Goal: Information Seeking & Learning: Learn about a topic

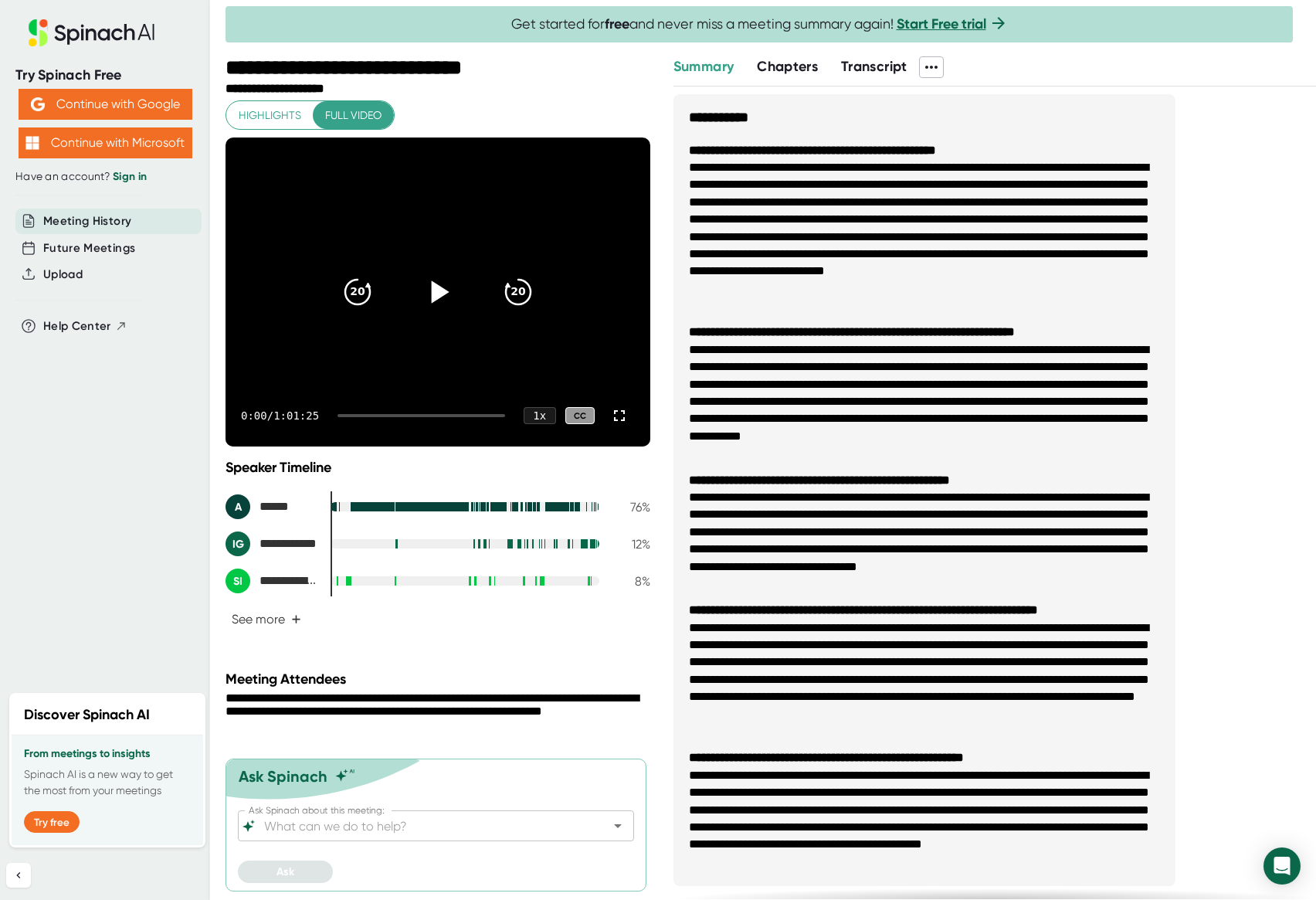
click at [430, 291] on icon at bounding box center [438, 292] width 39 height 39
click at [274, 118] on span "Highlights" at bounding box center [270, 116] width 63 height 19
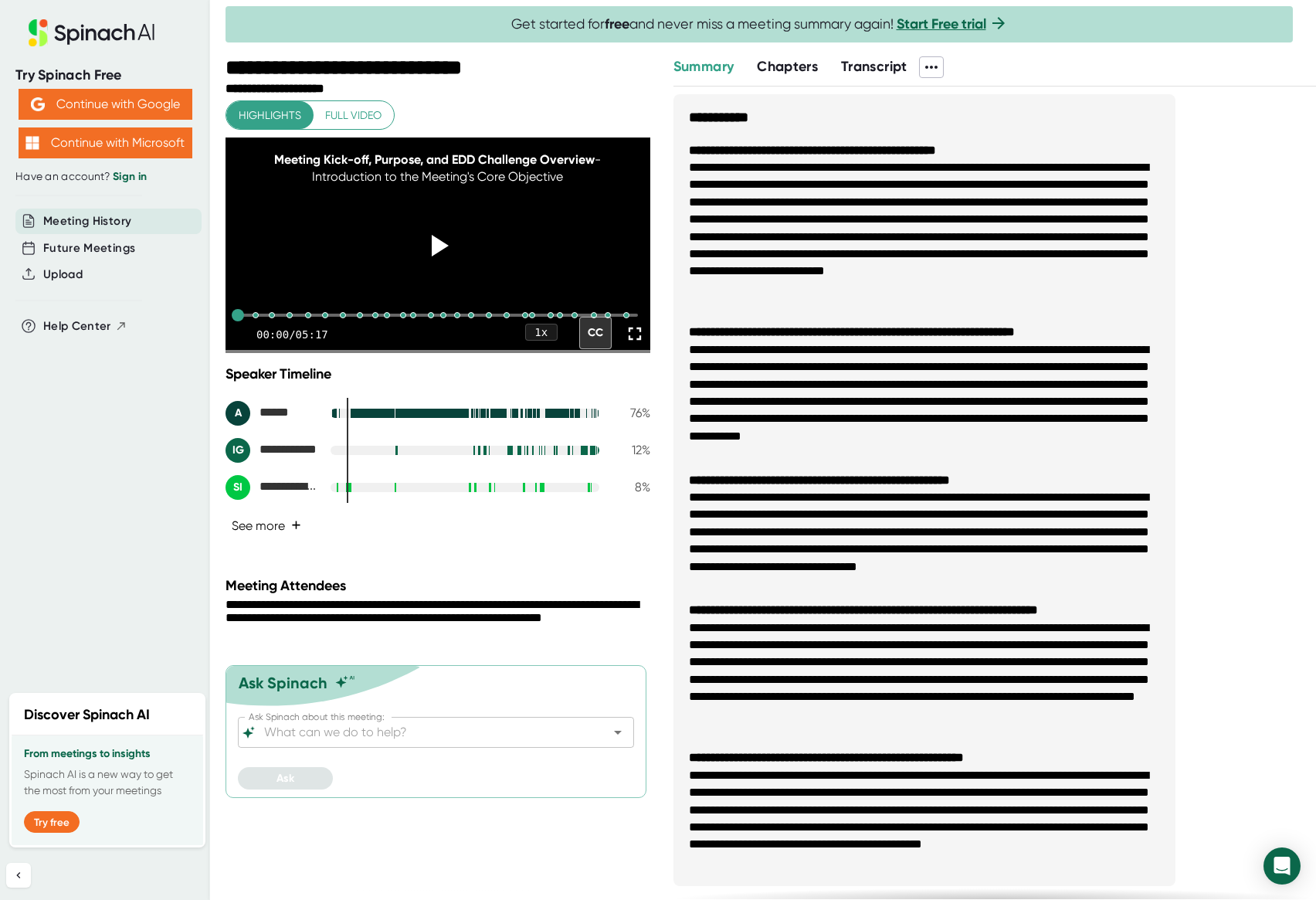
click at [287, 539] on button "See more +" at bounding box center [266, 526] width 82 height 27
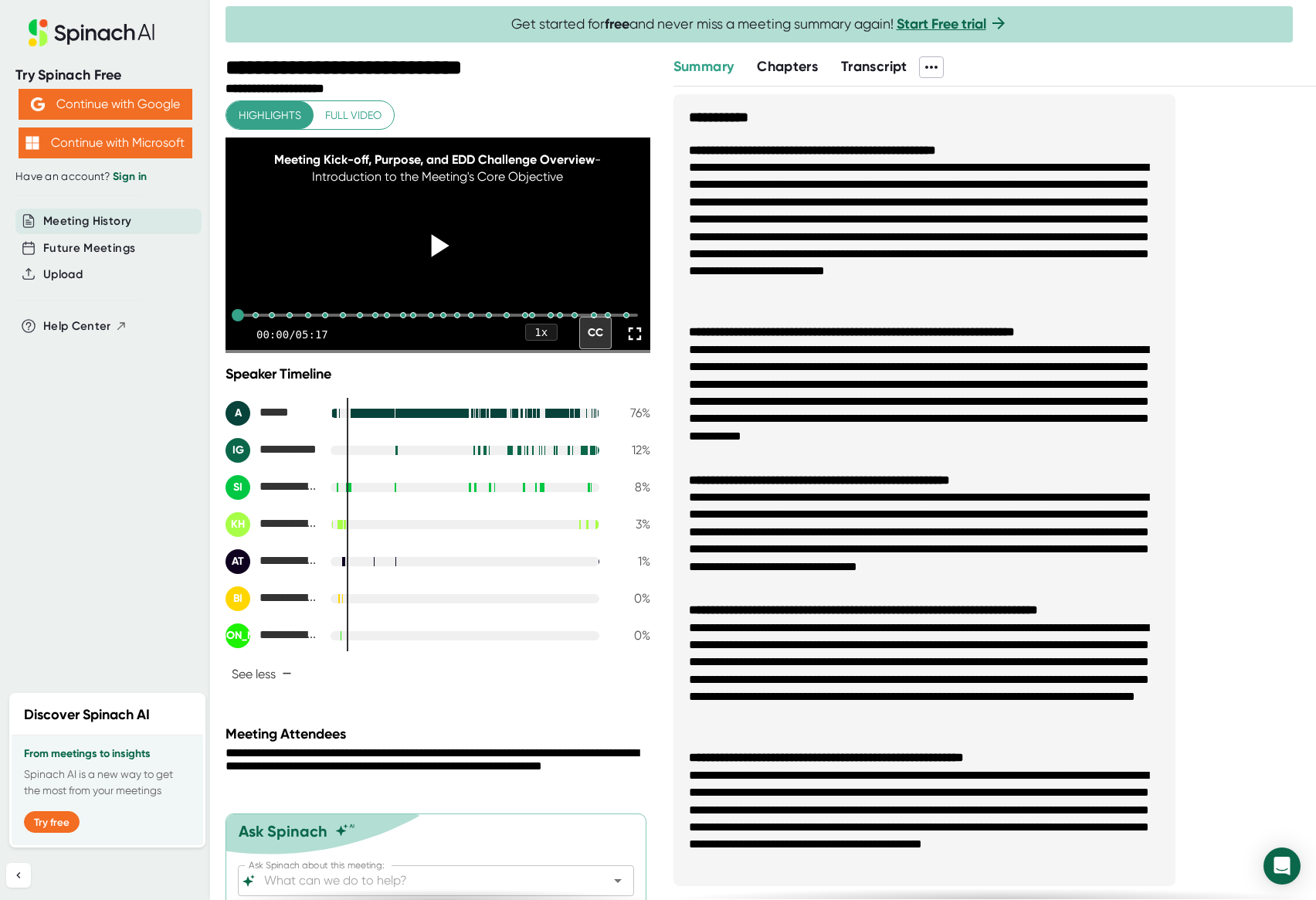
click at [420, 260] on icon at bounding box center [438, 244] width 39 height 39
click at [256, 321] on div at bounding box center [255, 315] width 13 height 13
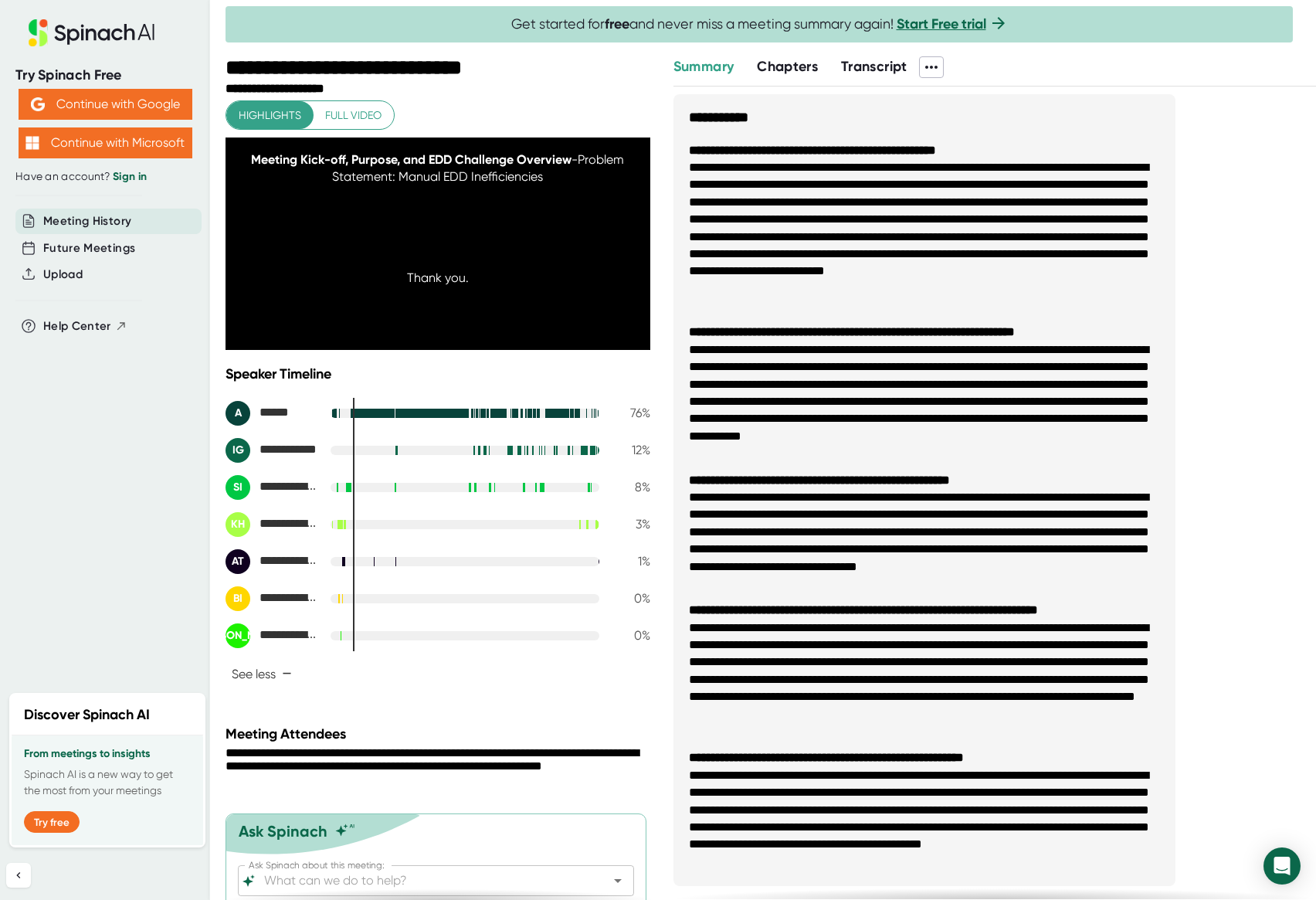
click at [435, 245] on icon at bounding box center [438, 244] width 39 height 39
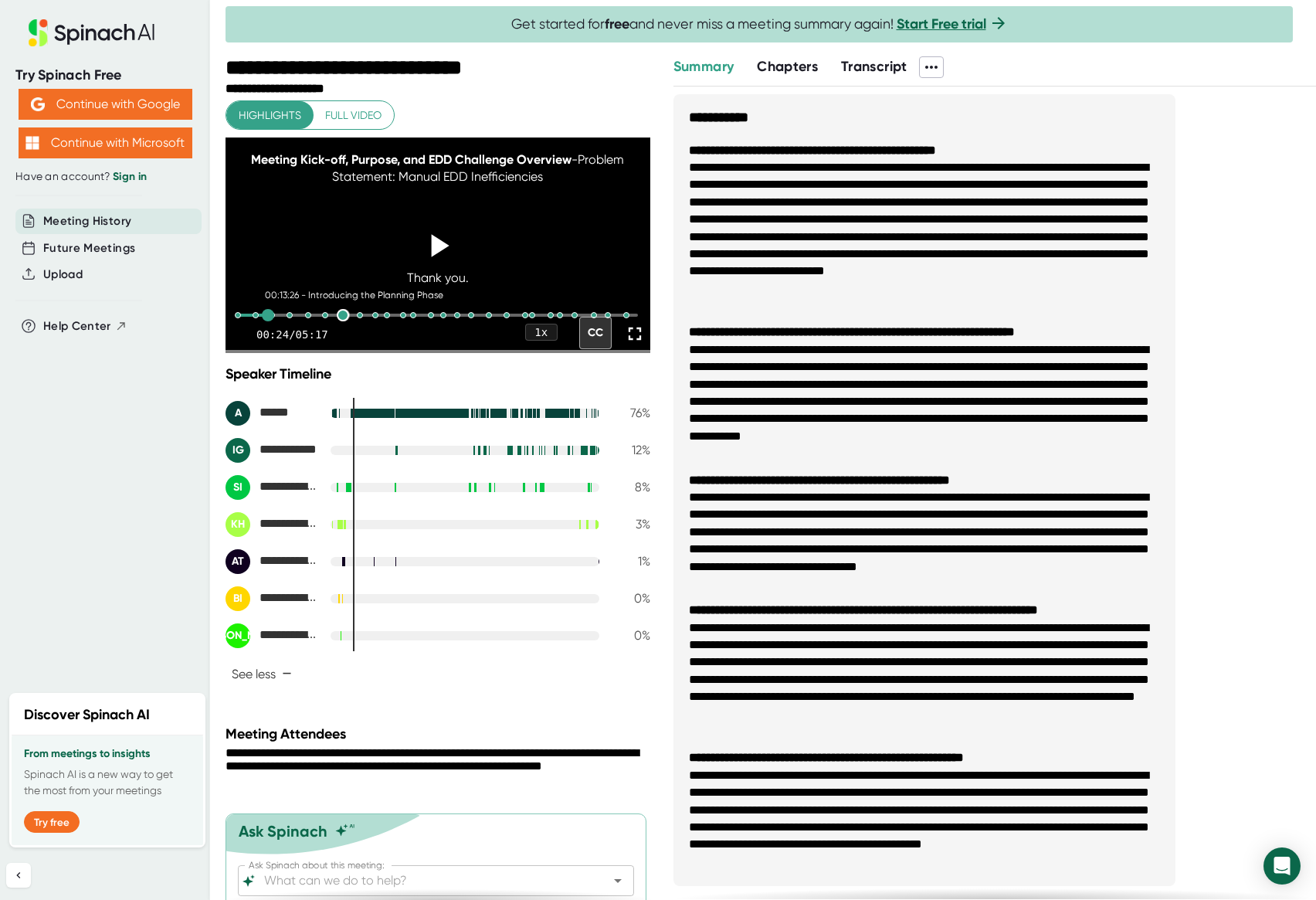
click at [341, 321] on div at bounding box center [343, 315] width 13 height 13
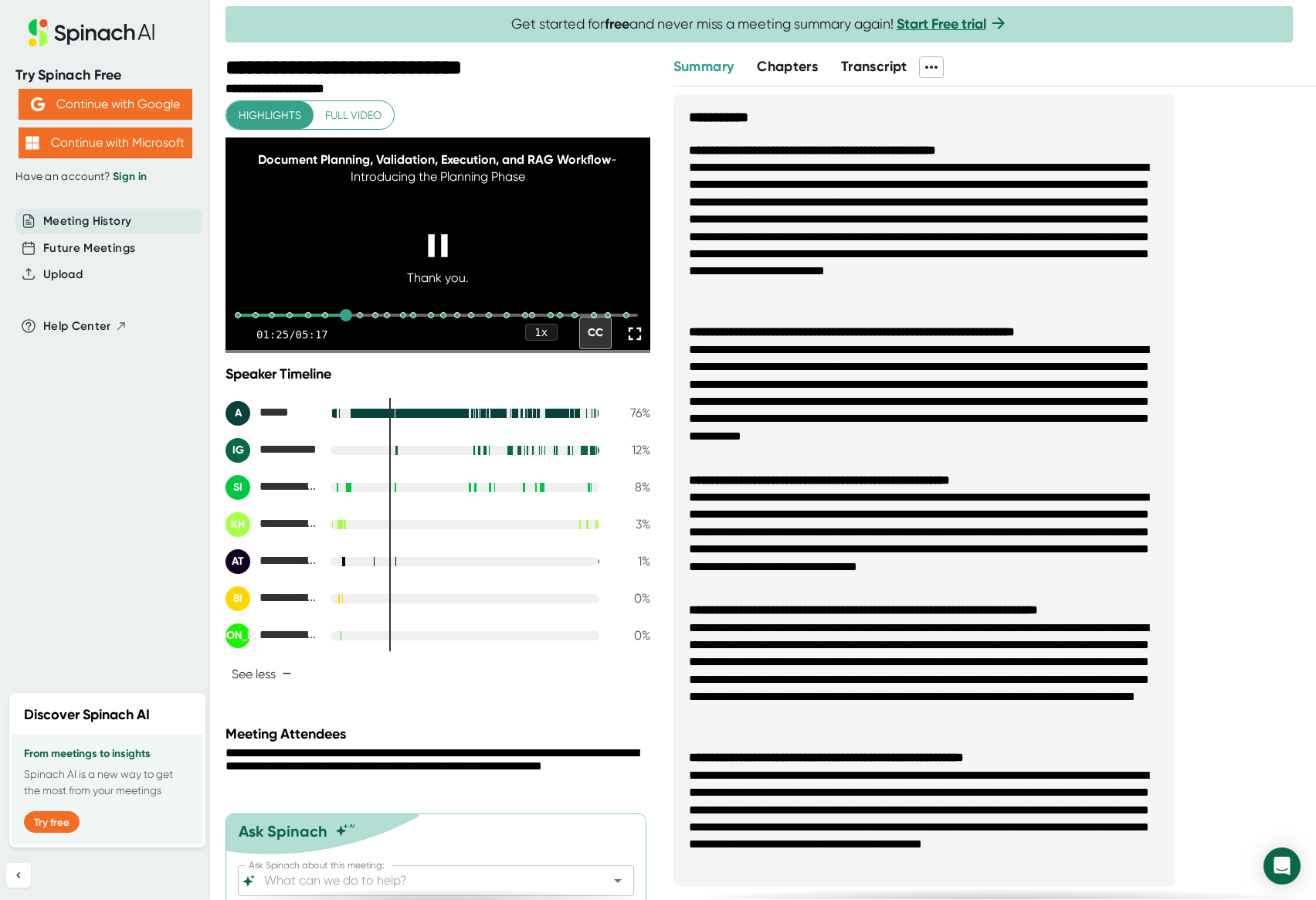
click at [624, 345] on icon at bounding box center [634, 333] width 21 height 21
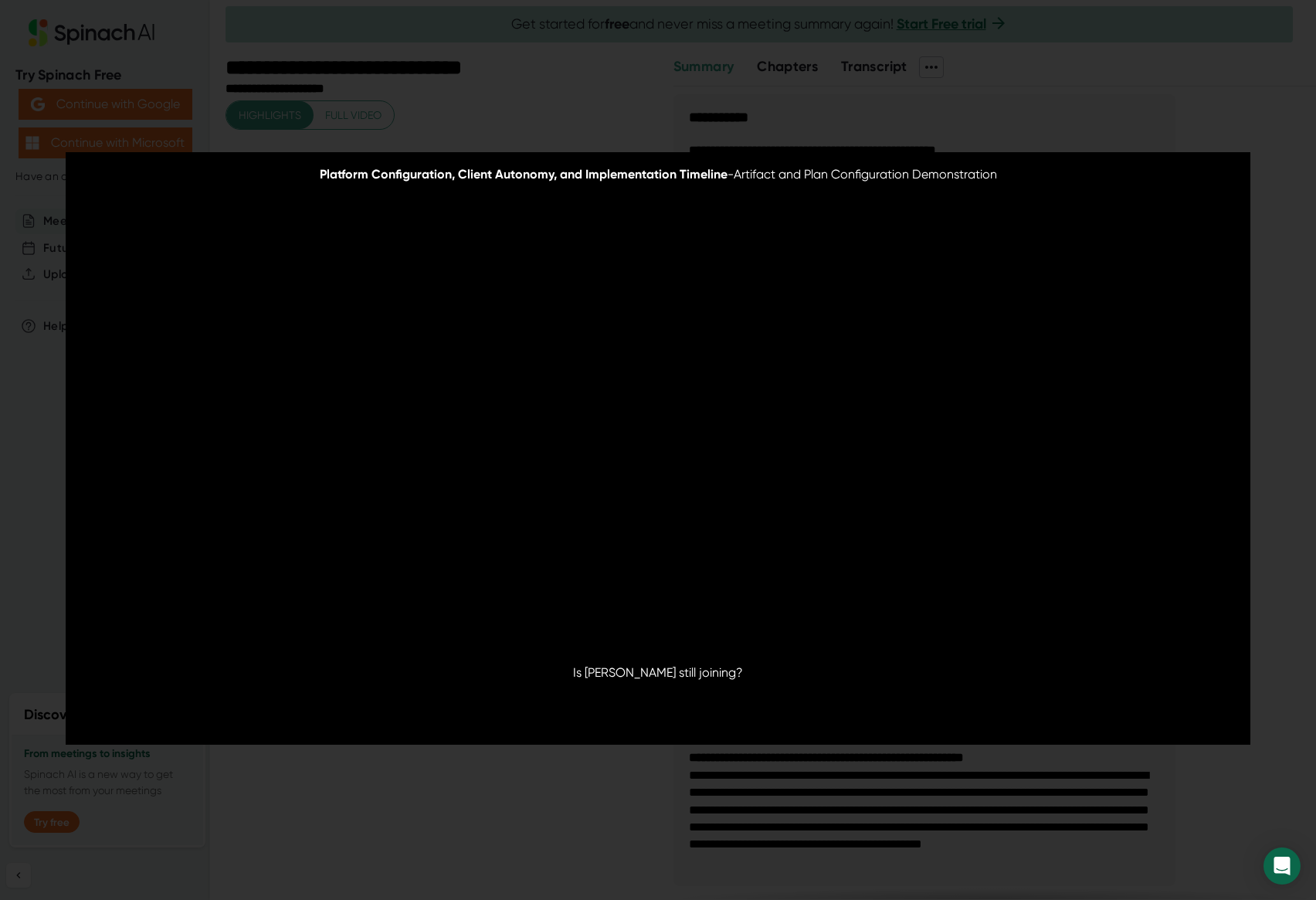
click at [727, 497] on video at bounding box center [658, 448] width 1184 height 592
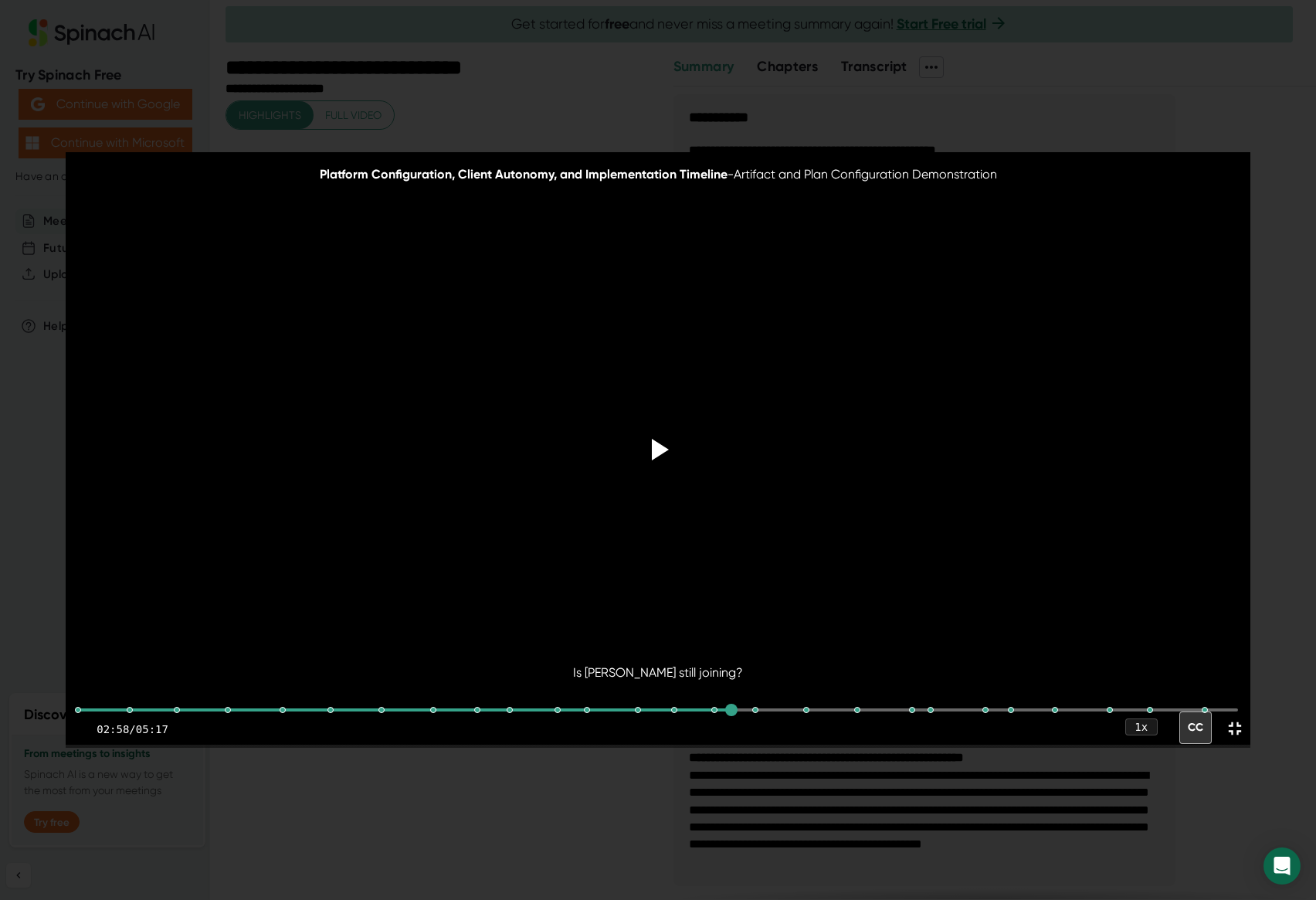
click at [727, 497] on video at bounding box center [658, 448] width 1184 height 592
click at [658, 440] on icon at bounding box center [658, 450] width 39 height 39
click at [656, 450] on icon at bounding box center [660, 450] width 17 height 22
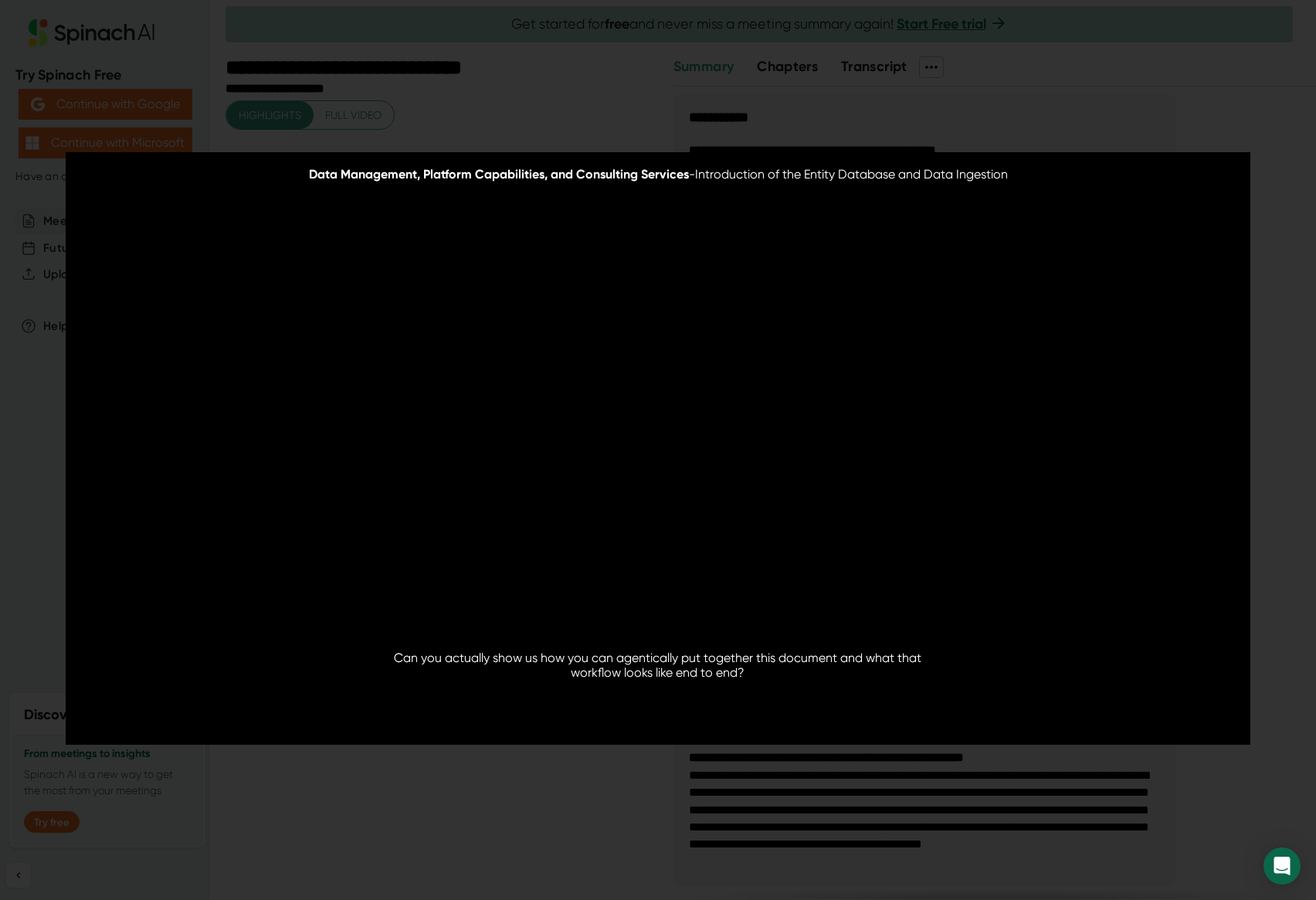
click at [656, 450] on icon at bounding box center [658, 450] width 39 height 39
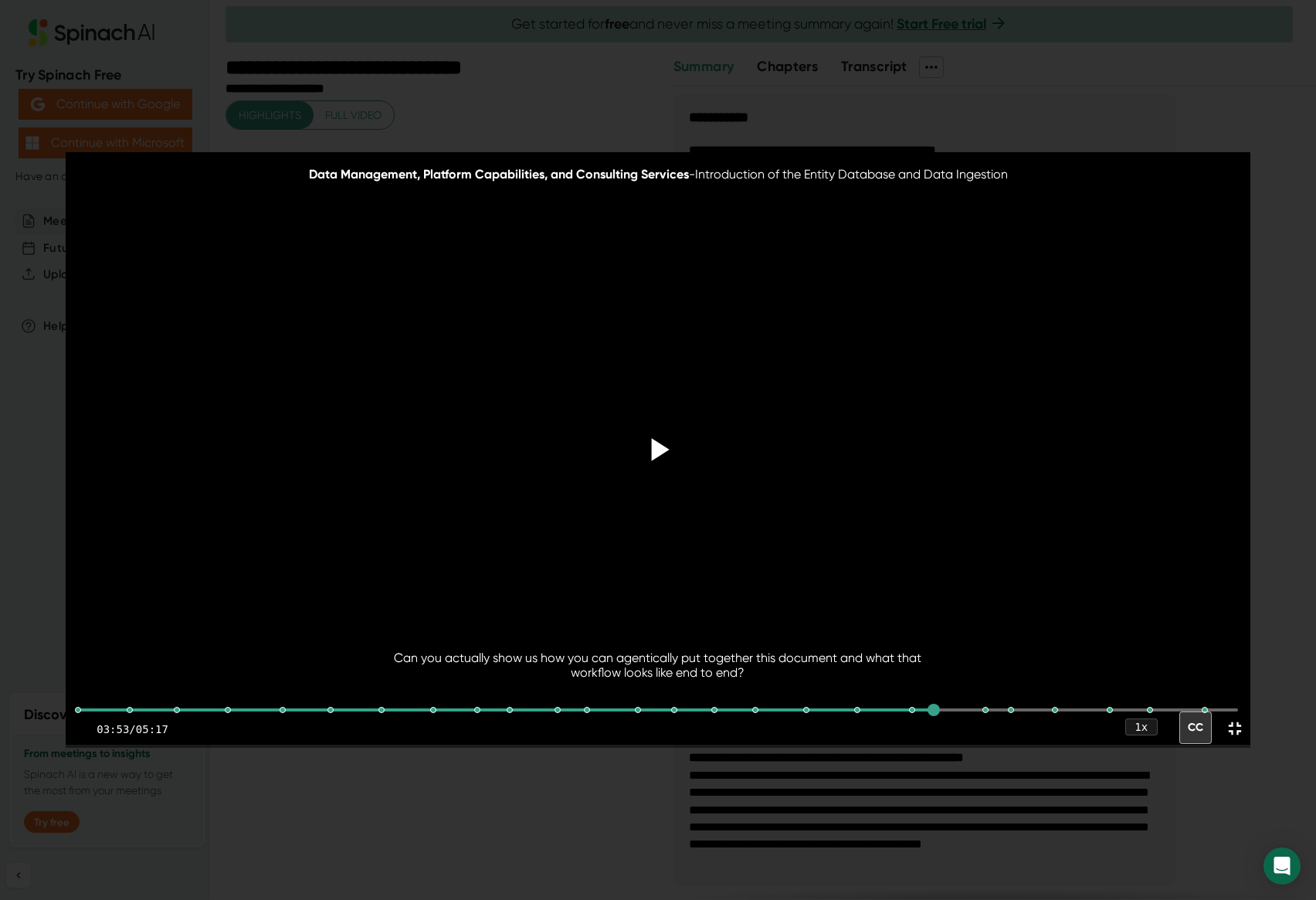
click at [285, 611] on video at bounding box center [658, 448] width 1184 height 592
click at [658, 443] on icon at bounding box center [658, 450] width 39 height 39
click at [225, 716] on div at bounding box center [227, 709] width 13 height 13
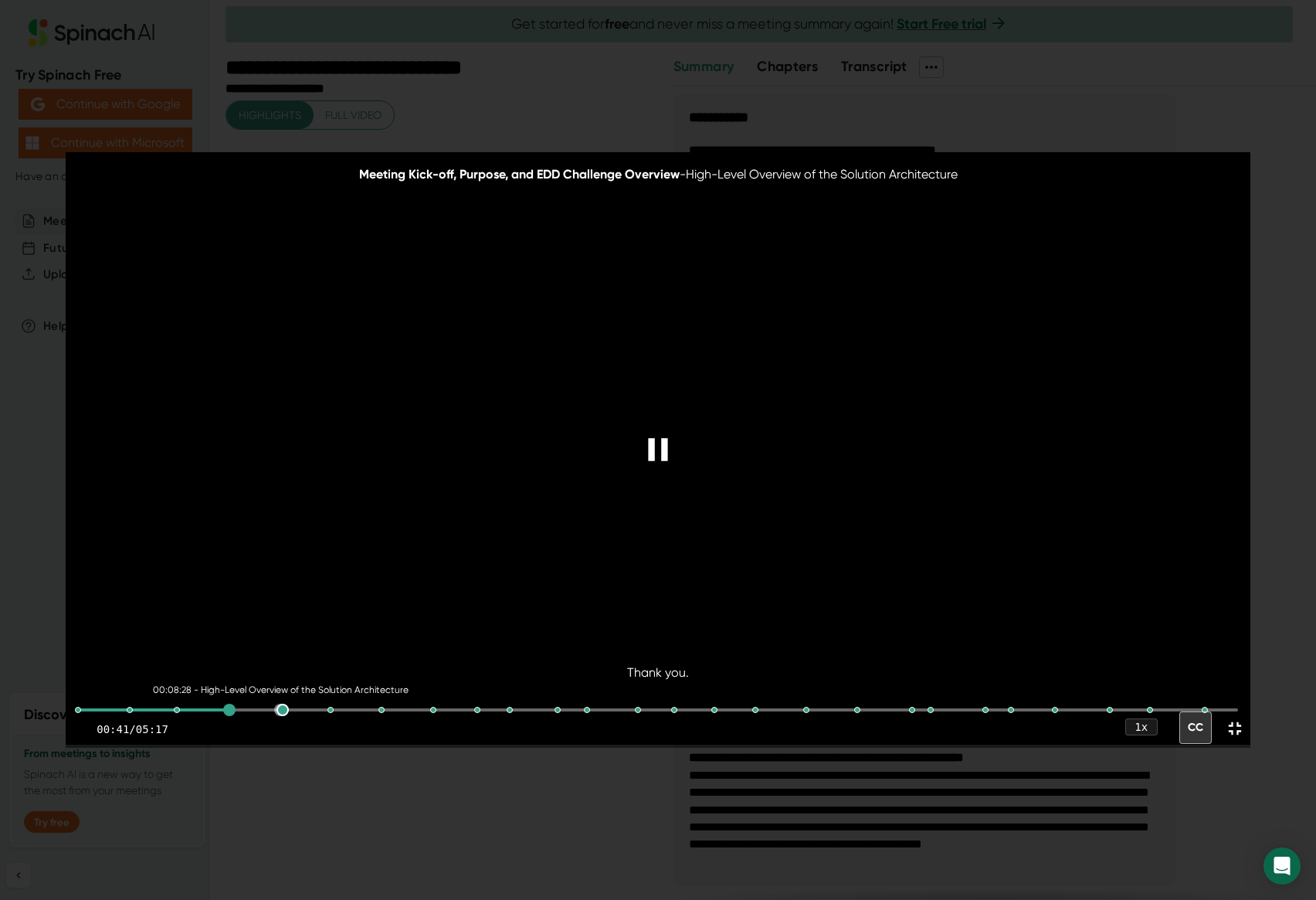
click at [280, 716] on div at bounding box center [282, 709] width 13 height 13
click at [371, 711] on div "00:11:36 - Administration Dashboard and Artifact Configuration" at bounding box center [658, 709] width 1160 height 3
drag, startPoint x: 470, startPoint y: 743, endPoint x: 517, endPoint y: 743, distance: 47.0
click at [471, 729] on div "00:23:35 - Detailed Artifact Review and Validation" at bounding box center [658, 709] width 1160 height 39
click at [541, 729] on div "00:22:45 - Agent Configuration and Tooling" at bounding box center [658, 709] width 1160 height 39
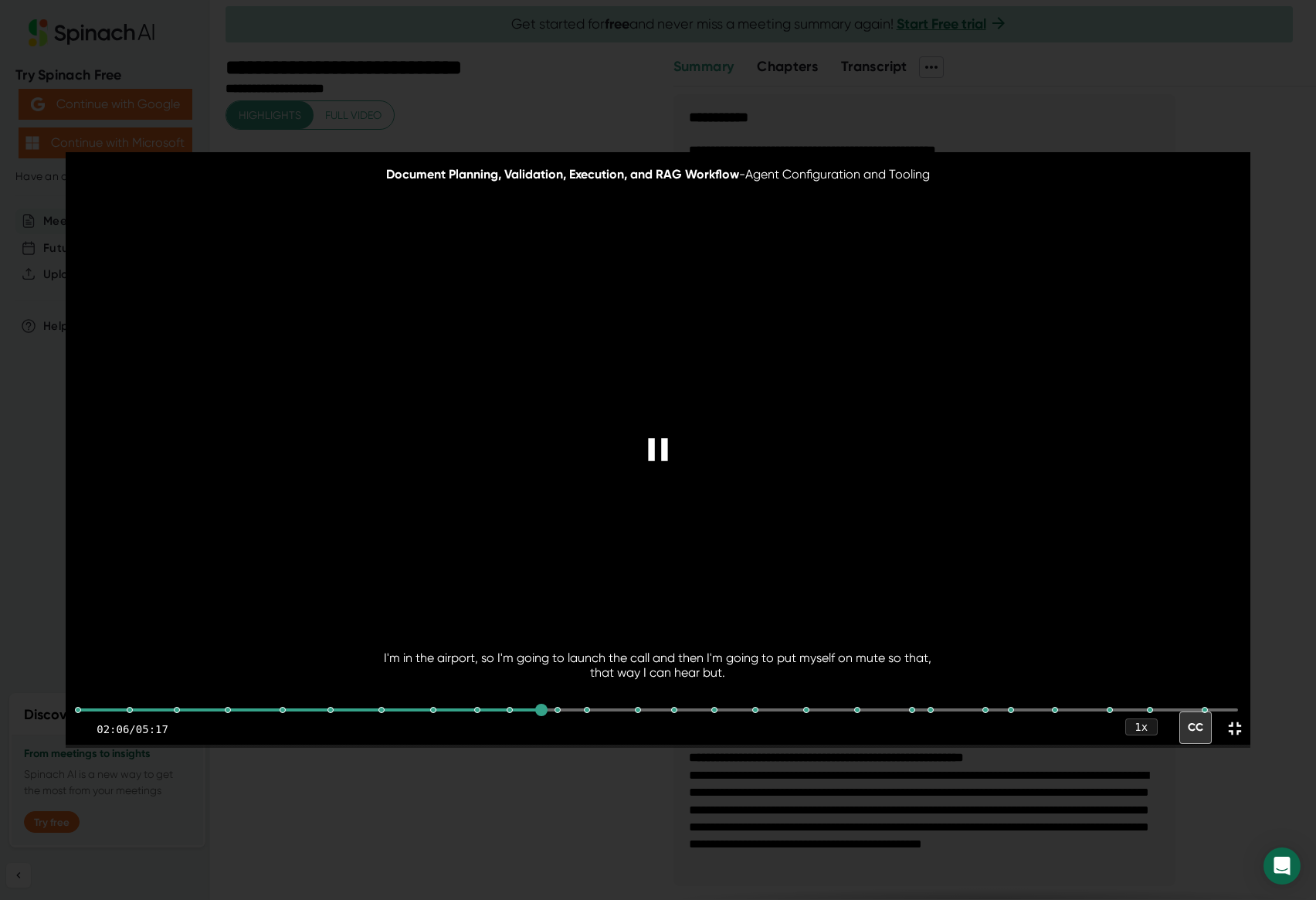
click at [600, 492] on video at bounding box center [658, 448] width 1184 height 592
click at [1048, 55] on div "Document Planning, Validation, Execution, and RAG Workflow - Agent Configuratio…" at bounding box center [658, 450] width 1316 height 900
click at [1260, 49] on div "Document Planning, Validation, Execution, and RAG Workflow - Agent Configuratio…" at bounding box center [658, 450] width 1316 height 900
click at [670, 468] on icon at bounding box center [658, 450] width 39 height 39
click at [669, 468] on icon at bounding box center [658, 450] width 39 height 39
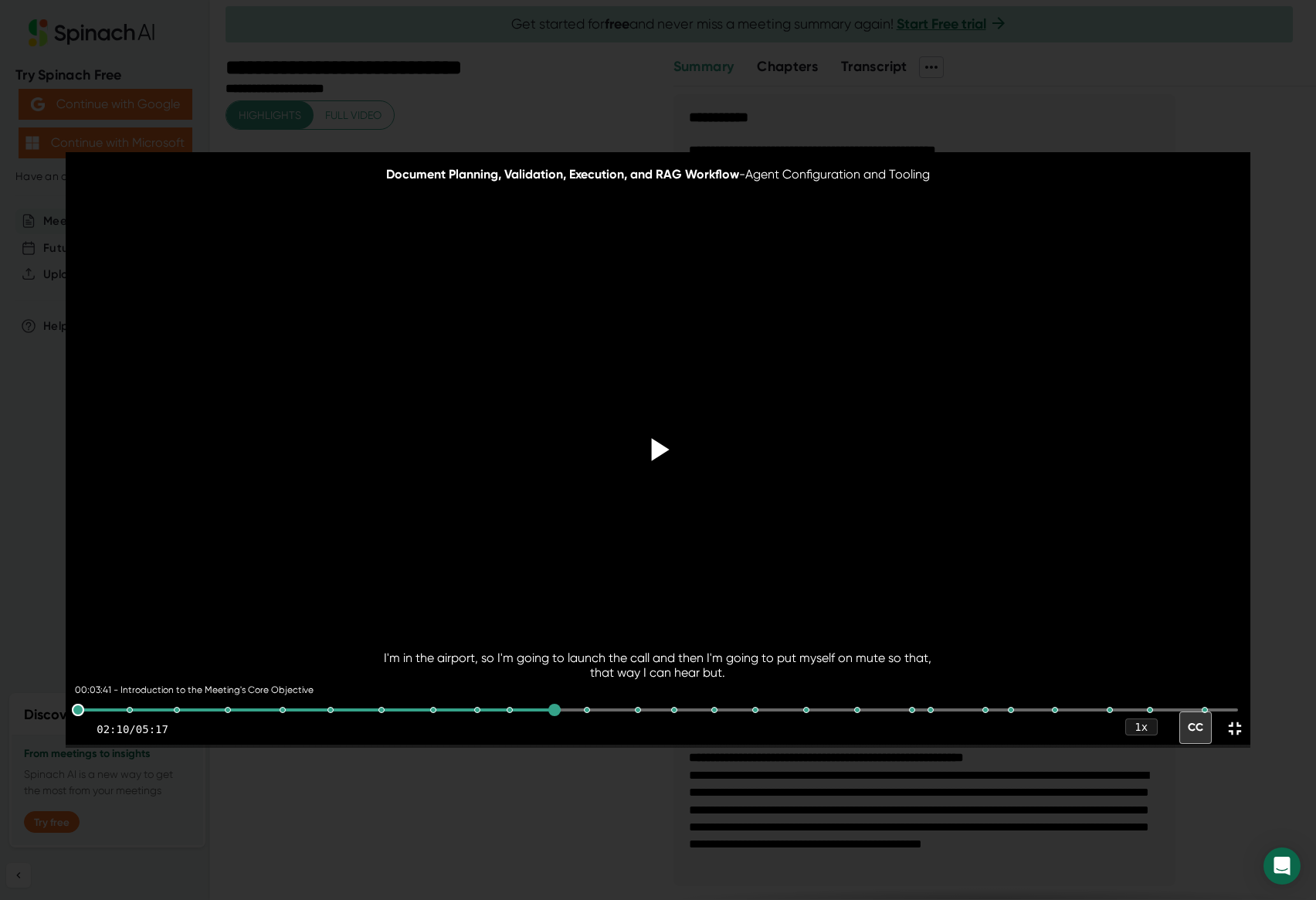
click at [76, 716] on div at bounding box center [78, 709] width 13 height 13
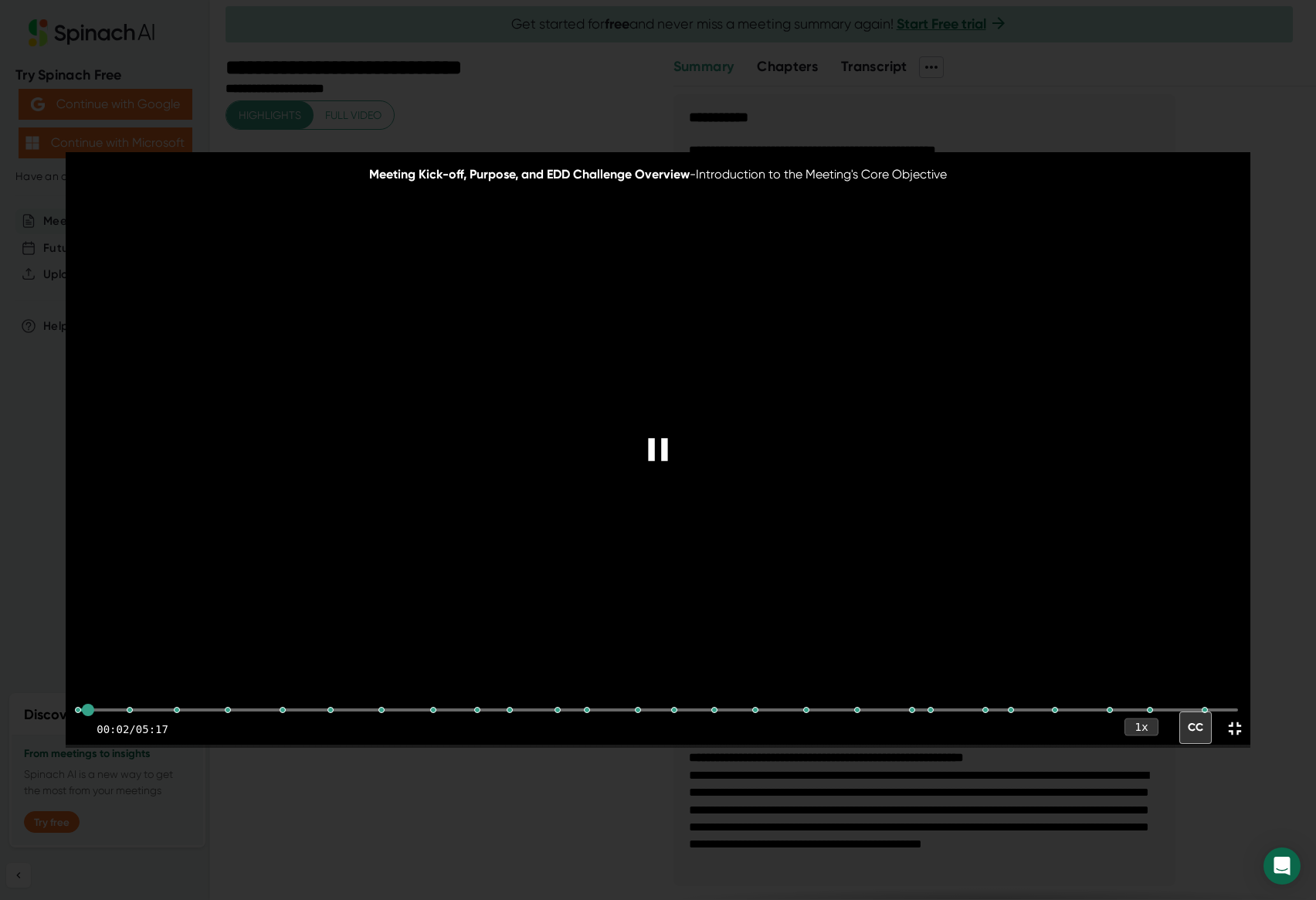
click at [1148, 735] on div "1 x" at bounding box center [1141, 726] width 34 height 17
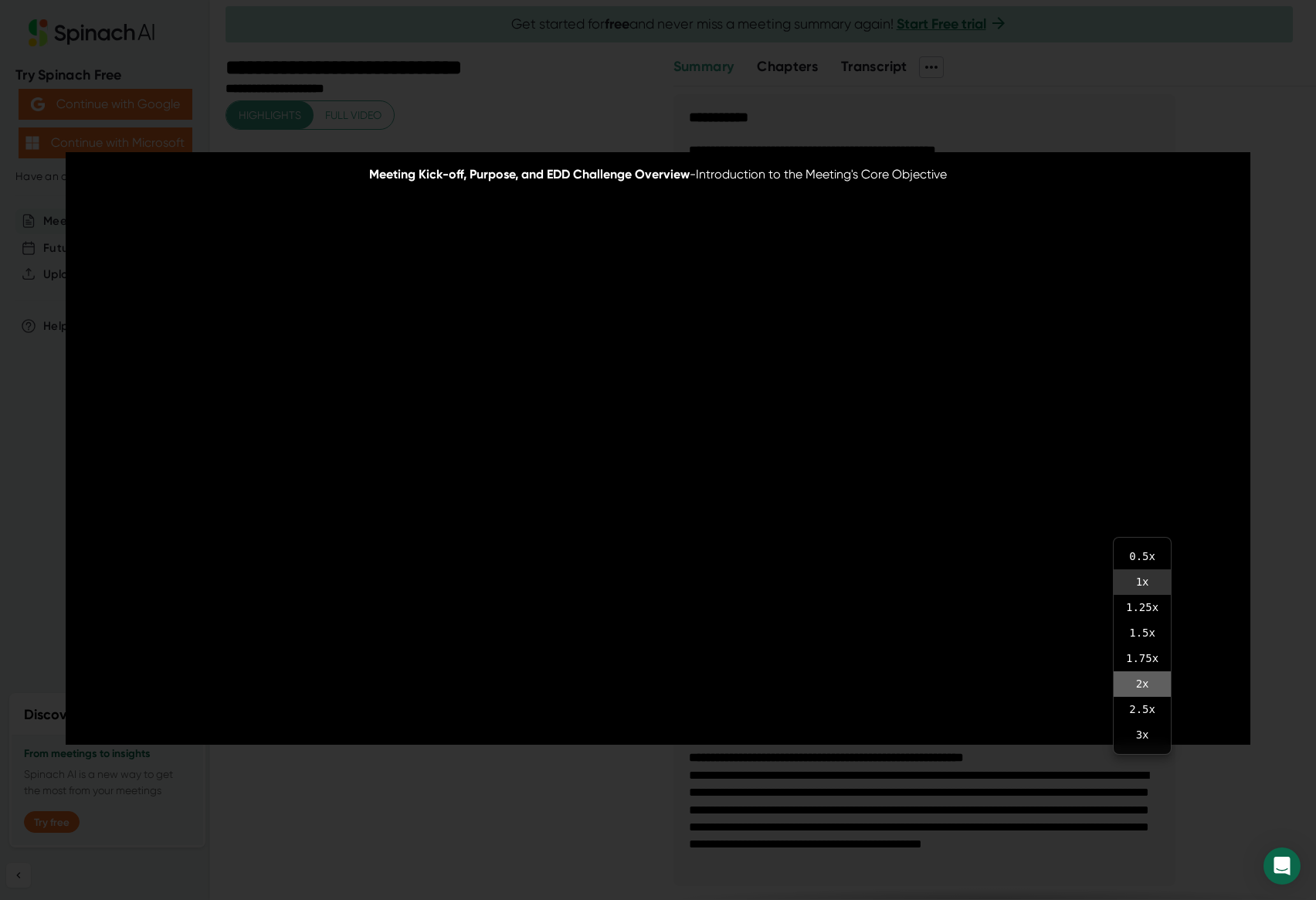
click at [1146, 684] on li "2 x" at bounding box center [1142, 683] width 57 height 25
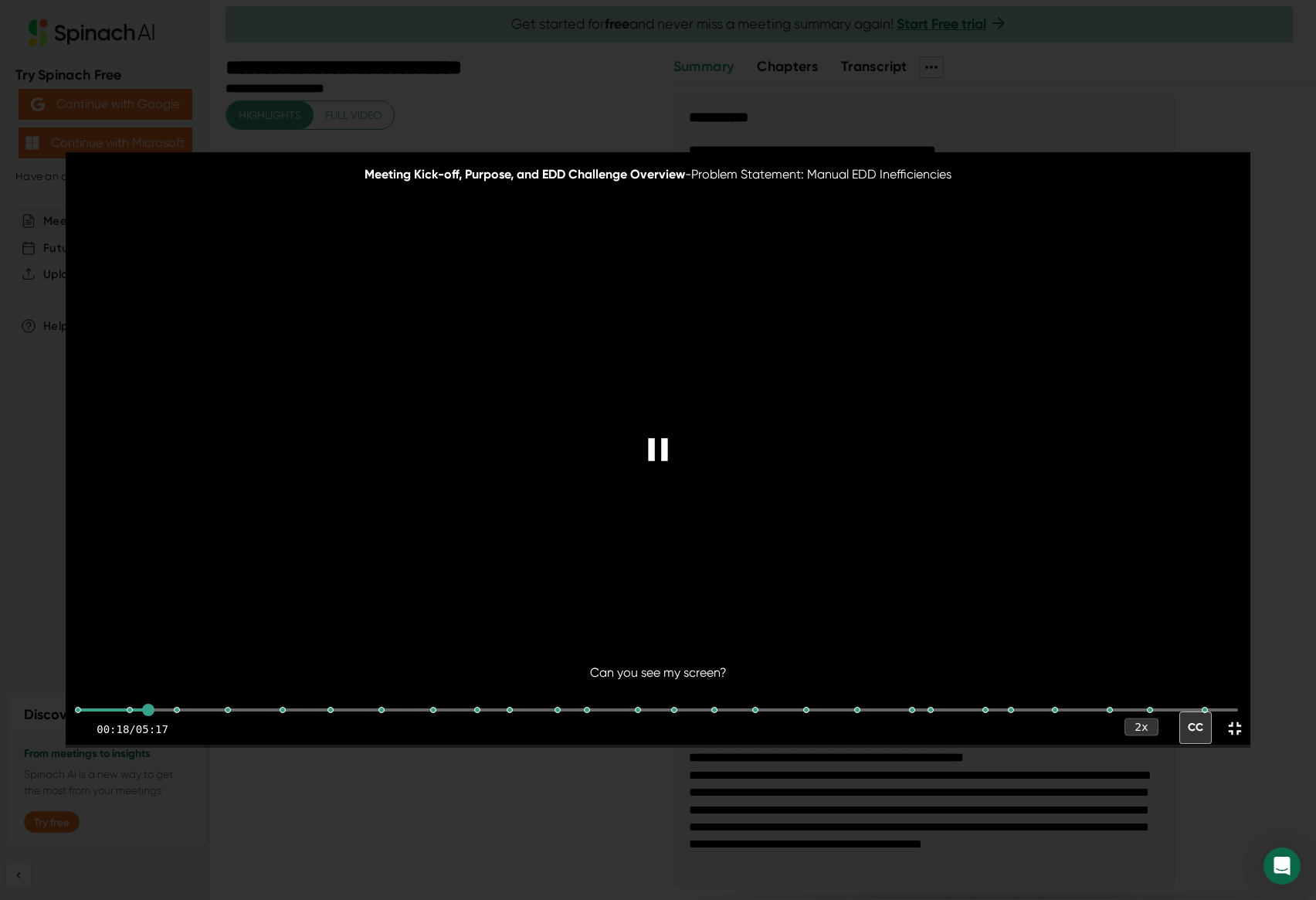
click at [1141, 735] on div "2 x" at bounding box center [1141, 726] width 34 height 17
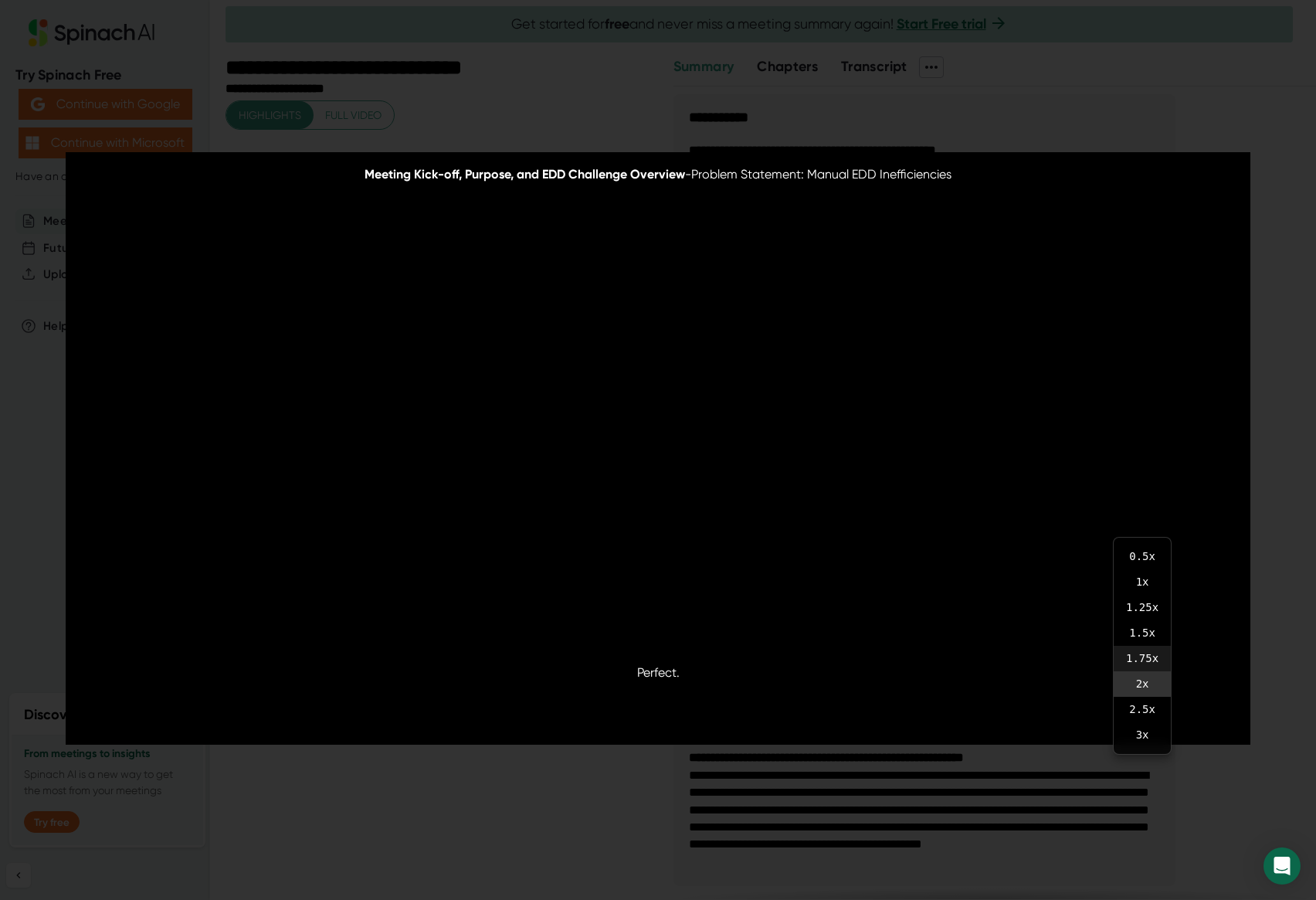
click at [1142, 656] on li "1.75 x" at bounding box center [1142, 658] width 57 height 25
click at [539, 72] on div "Meeting Kick-off, Purpose, and EDD Challenge Overview - Problem Statement: Manu…" at bounding box center [658, 450] width 1316 height 900
click at [1149, 869] on div "Meeting Kick-off, Purpose, and EDD Challenge Overview - Challenges of Using LLM…" at bounding box center [658, 450] width 1316 height 900
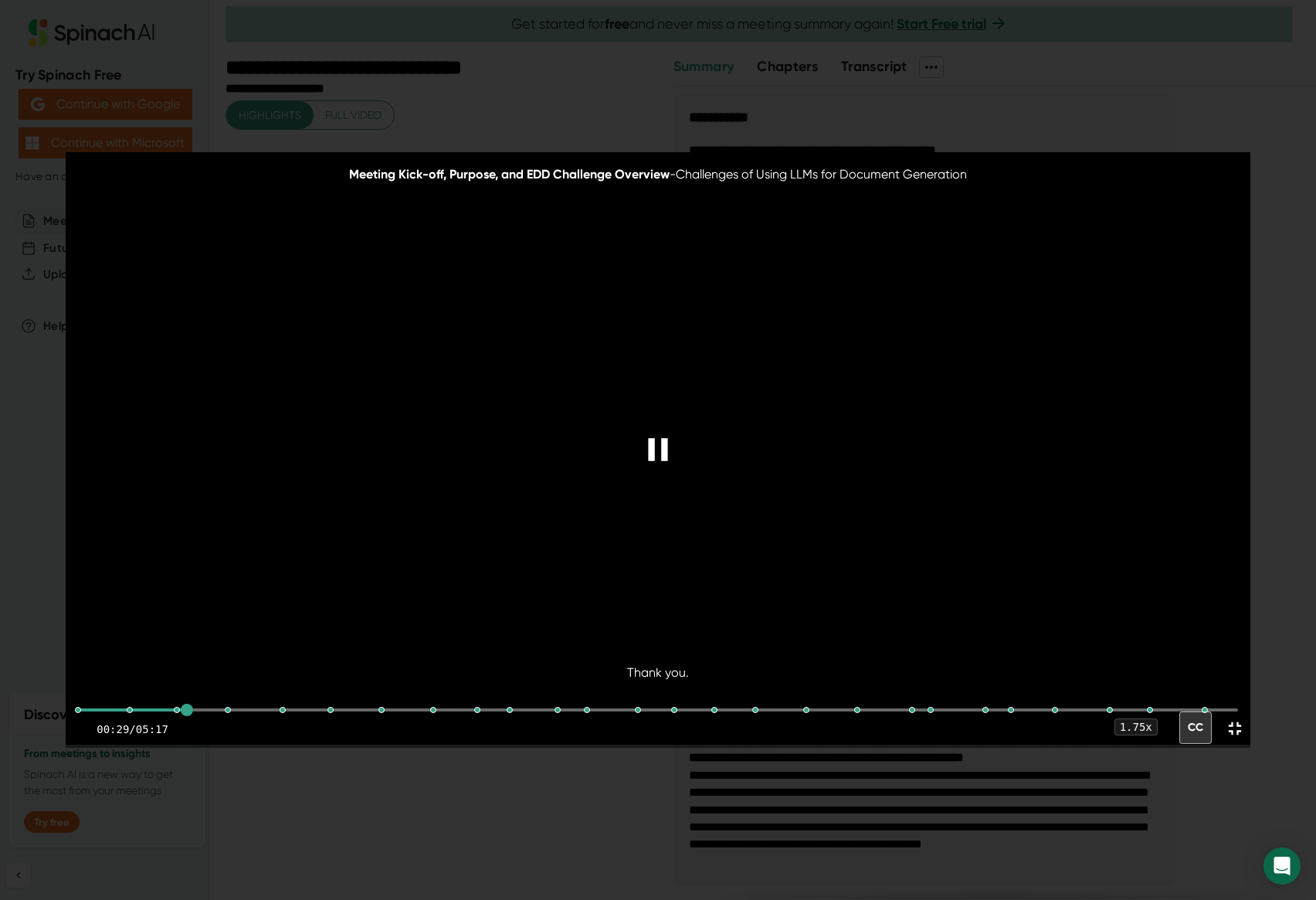
click at [642, 347] on video at bounding box center [658, 448] width 1184 height 592
click at [111, 80] on div "Meeting Kick-off, Purpose, and EDD Challenge Overview - Challenges of Using LLM…" at bounding box center [658, 450] width 1316 height 900
click at [427, 35] on div "Meeting Kick-off, Purpose, and EDD Challenge Overview - Challenges of Using LLM…" at bounding box center [658, 450] width 1316 height 900
click at [795, 88] on div "Meeting Kick-off, Purpose, and EDD Challenge Overview - Challenges of Using LLM…" at bounding box center [658, 450] width 1316 height 900
click at [388, 808] on div "Meeting Kick-off, Purpose, and EDD Challenge Overview - Challenges of Using LLM…" at bounding box center [658, 450] width 1316 height 900
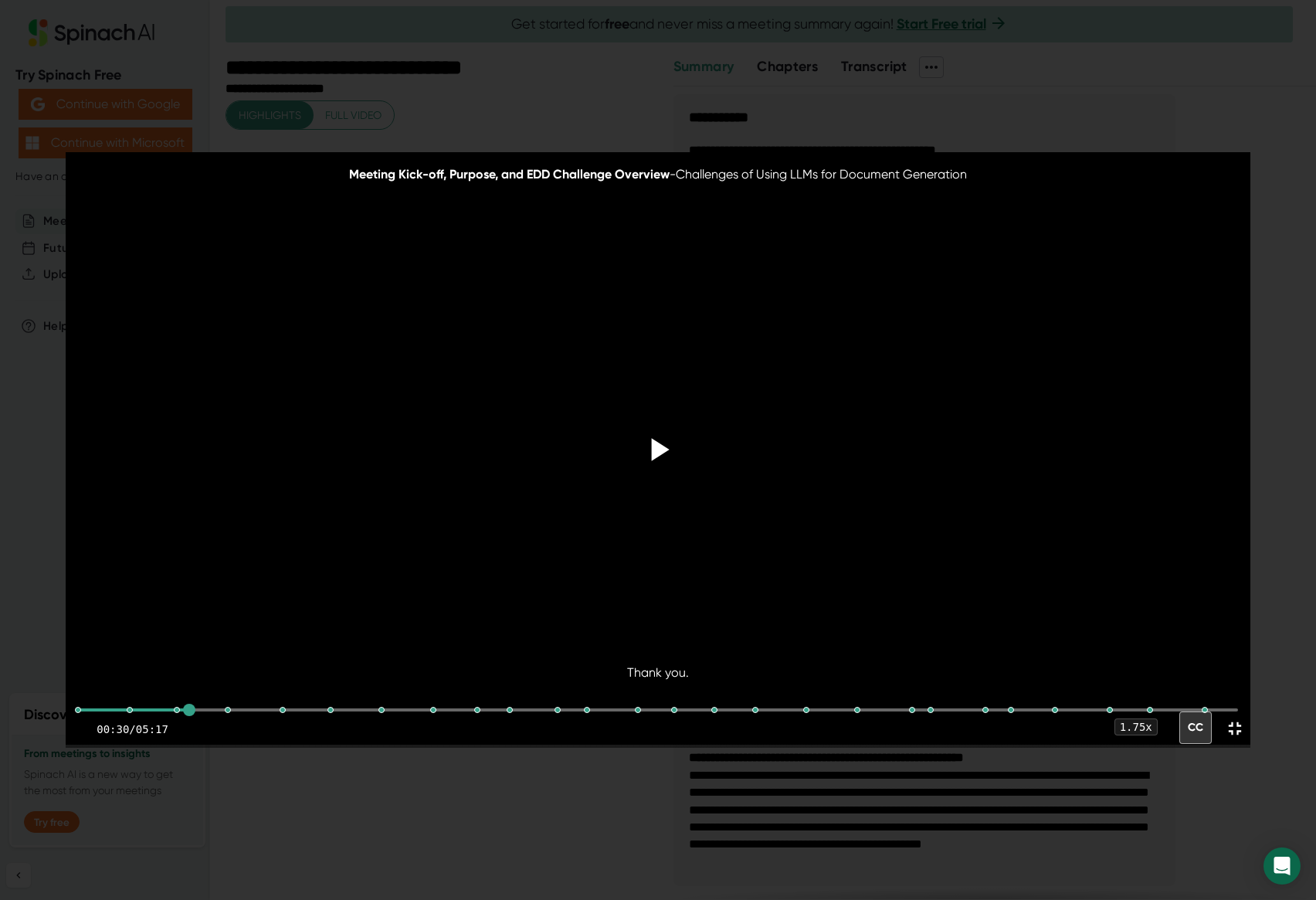
click at [279, 56] on div "Meeting Kick-off, Purpose, and EDD Challenge Overview - Challenges of Using LLM…" at bounding box center [658, 450] width 1316 height 900
